Goal: Task Accomplishment & Management: Use online tool/utility

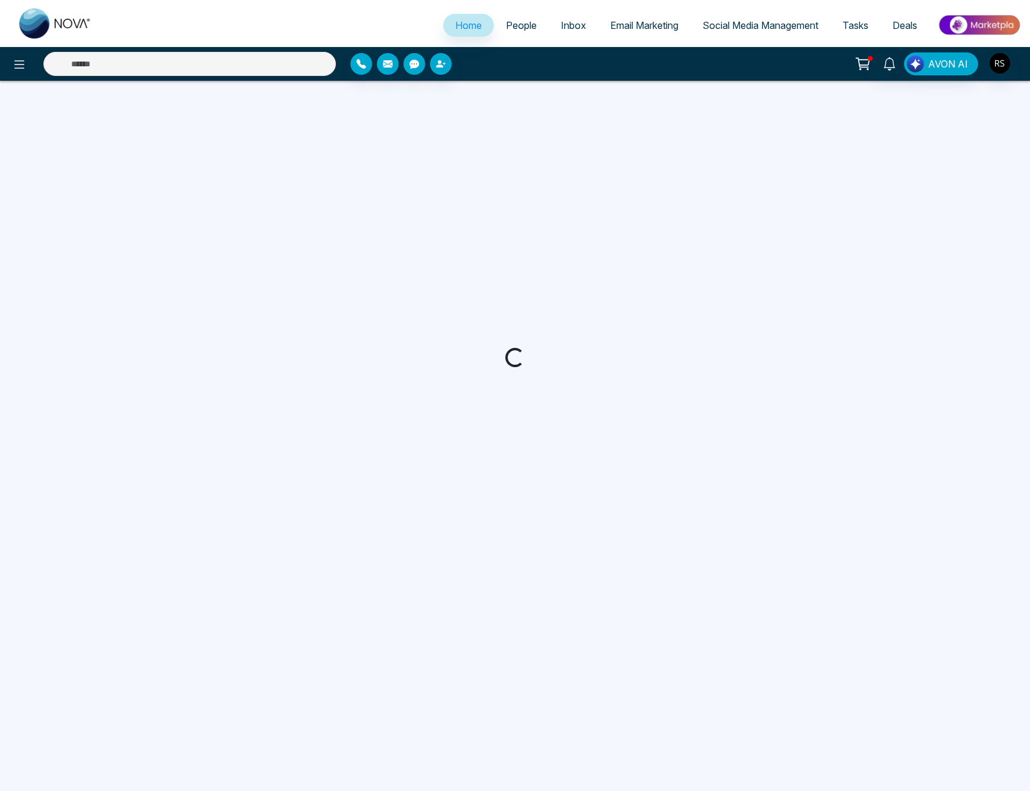
select select "*"
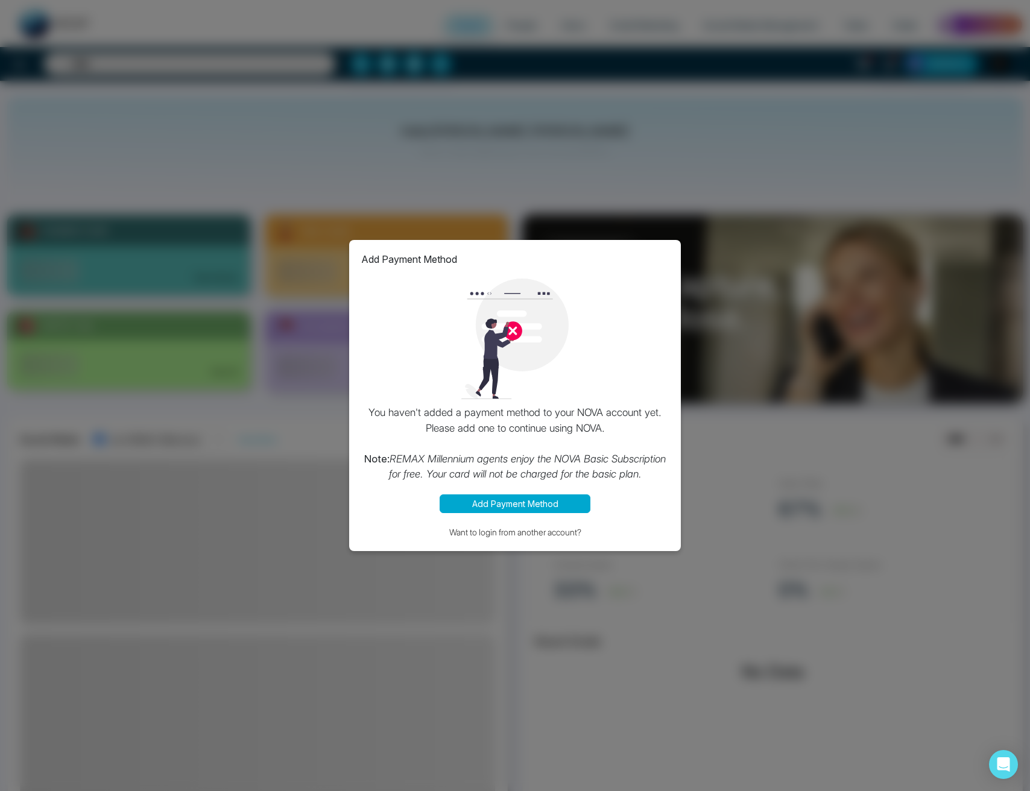
click at [519, 505] on button "Add Payment Method" at bounding box center [514, 503] width 151 height 19
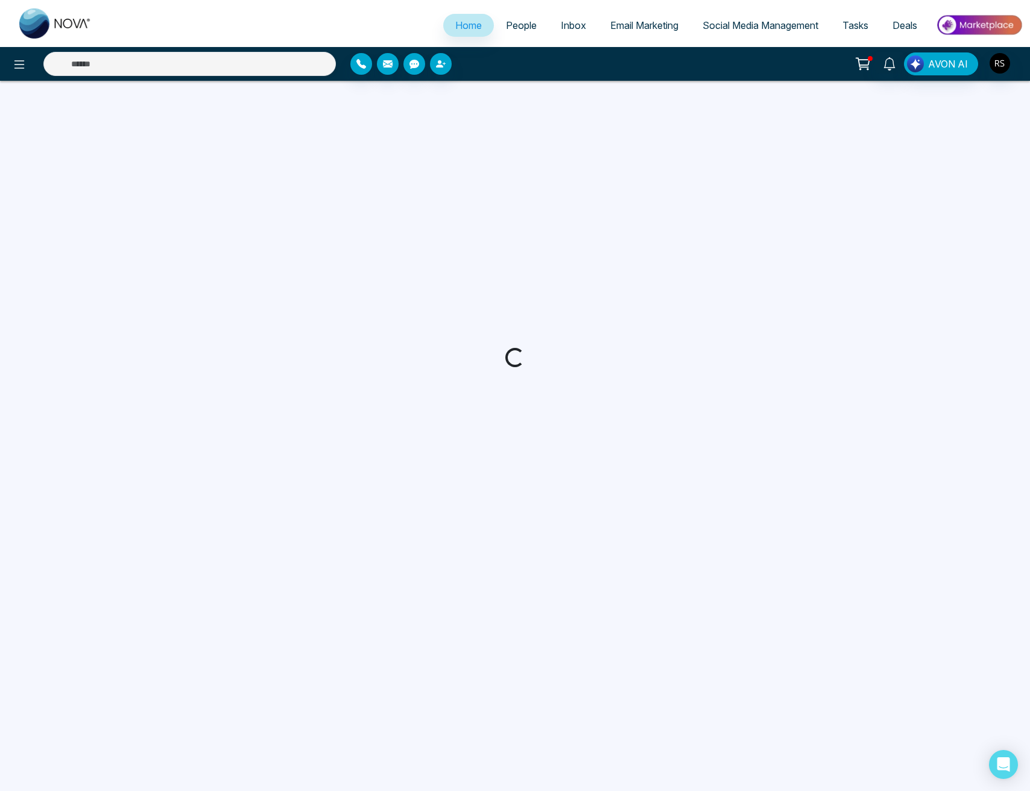
select select "*"
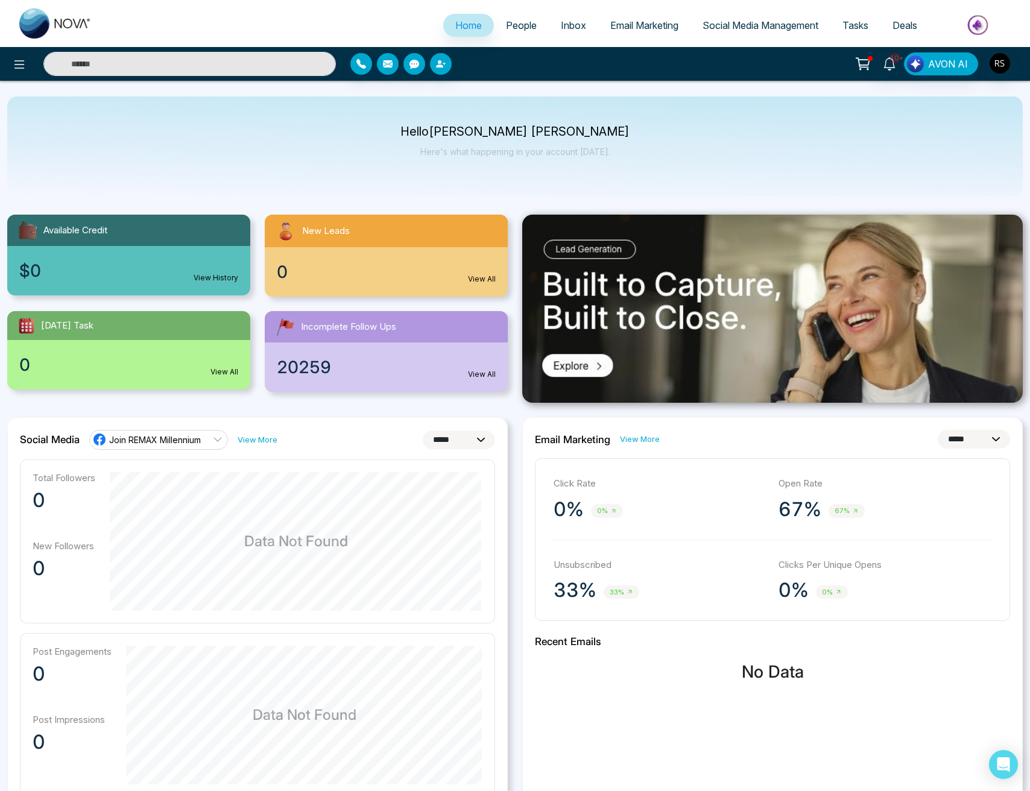
click at [8, 83] on div "**********" at bounding box center [515, 744] width 1030 height 1488
click at [18, 72] on button at bounding box center [19, 64] width 24 height 24
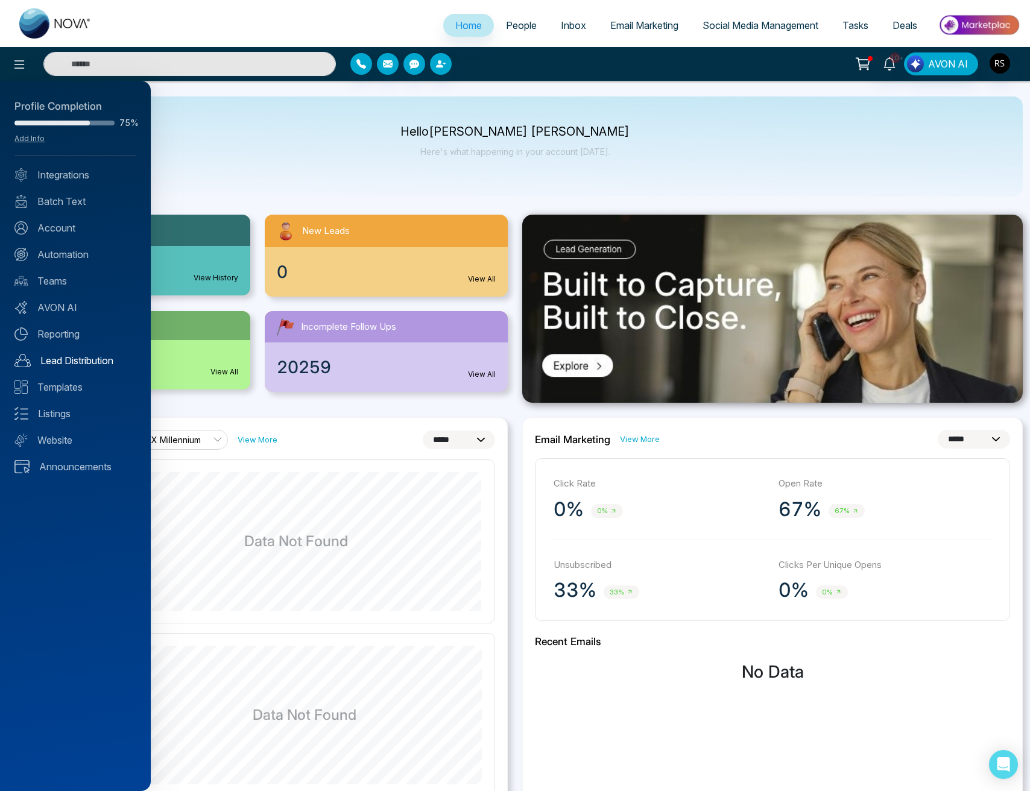
click at [76, 363] on link "Lead Distribution" at bounding box center [75, 360] width 122 height 14
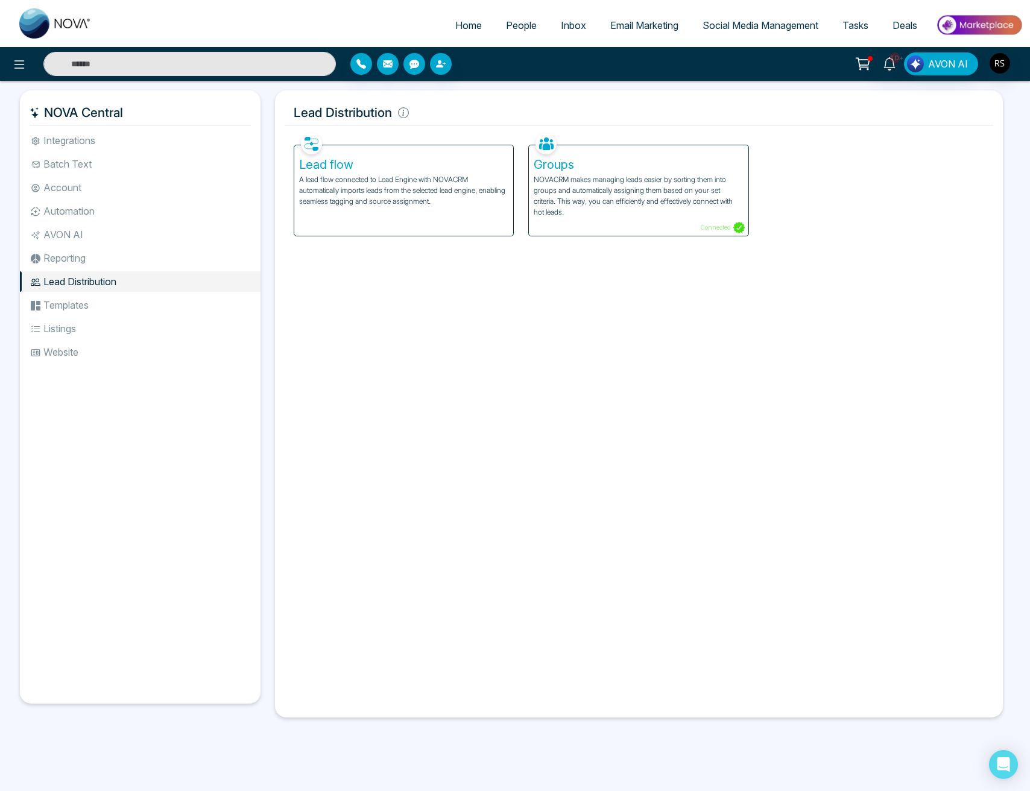
click at [384, 203] on p "A lead flow connected to Lead Engine with NOVACRM automatically imports leads f…" at bounding box center [404, 190] width 210 height 33
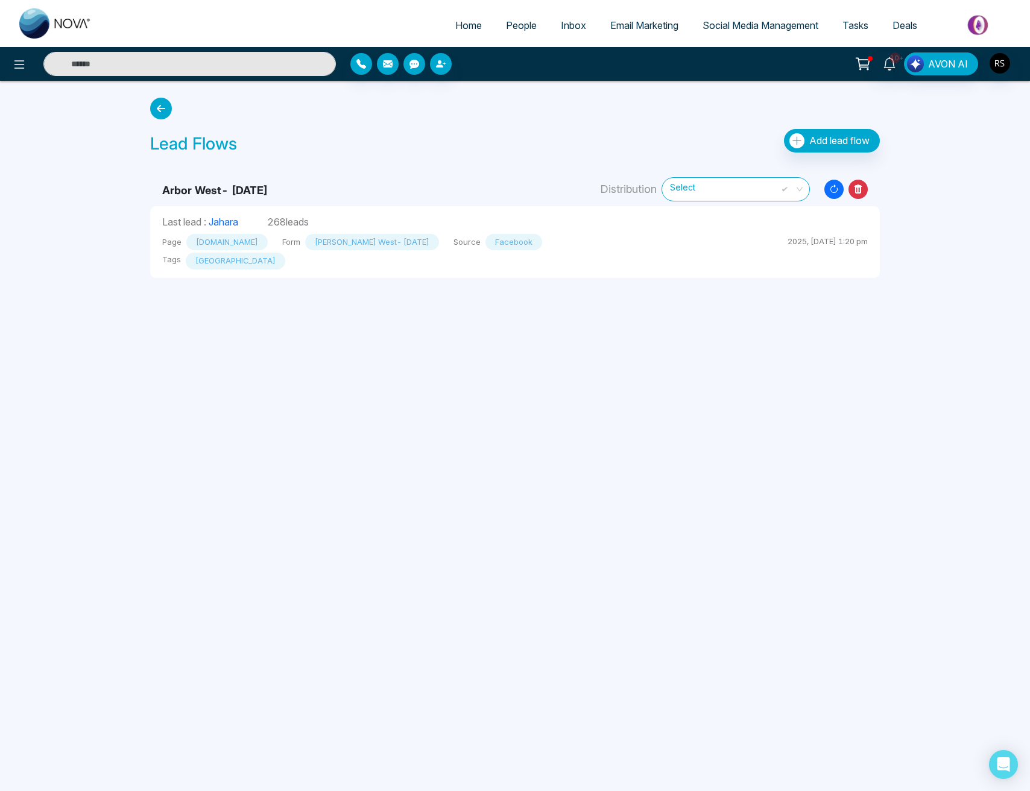
click at [714, 186] on span "Select" at bounding box center [735, 188] width 131 height 21
